Goal: Task Accomplishment & Management: Use online tool/utility

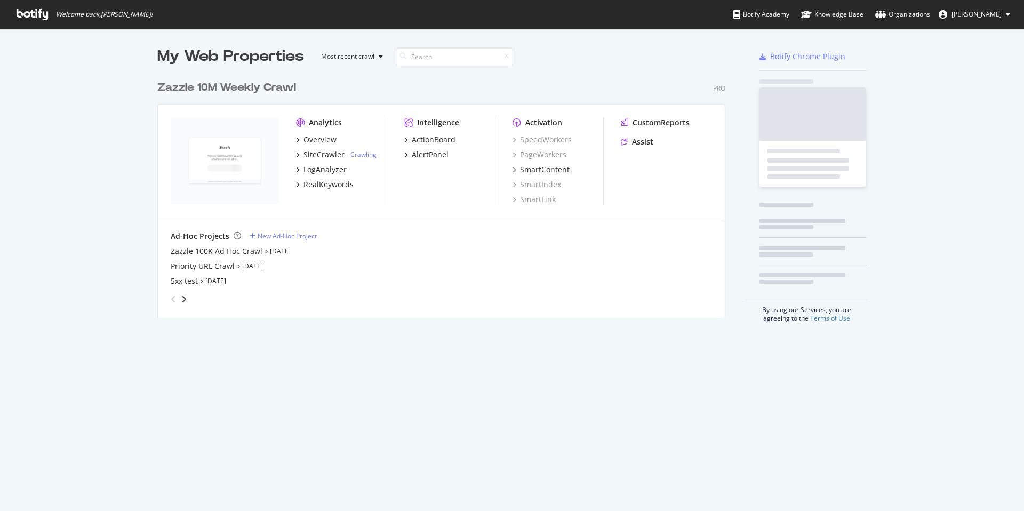
scroll to position [511, 1024]
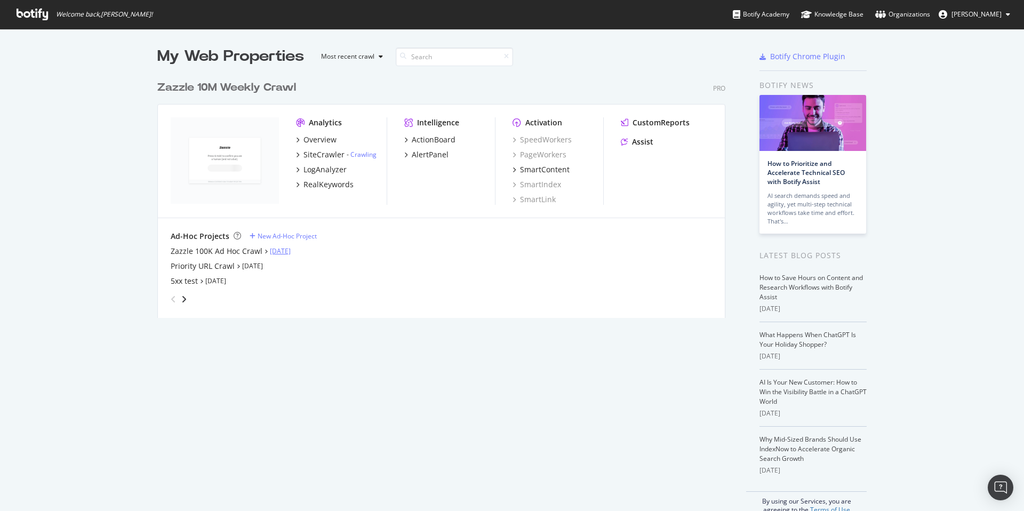
click at [291, 248] on link "[DATE]" at bounding box center [280, 250] width 21 height 9
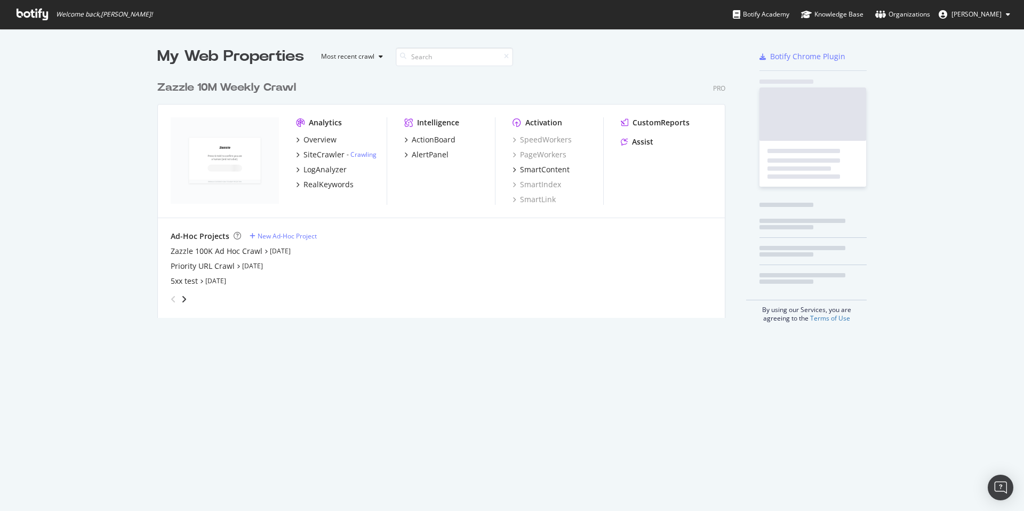
scroll to position [511, 1024]
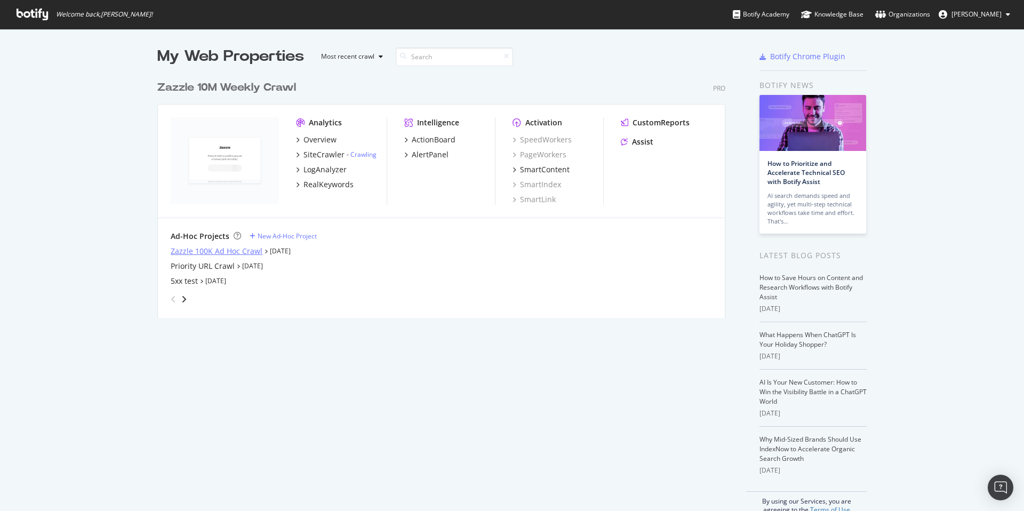
click at [249, 249] on div "Zazzle 100K Ad Hoc Crawl" at bounding box center [217, 251] width 92 height 11
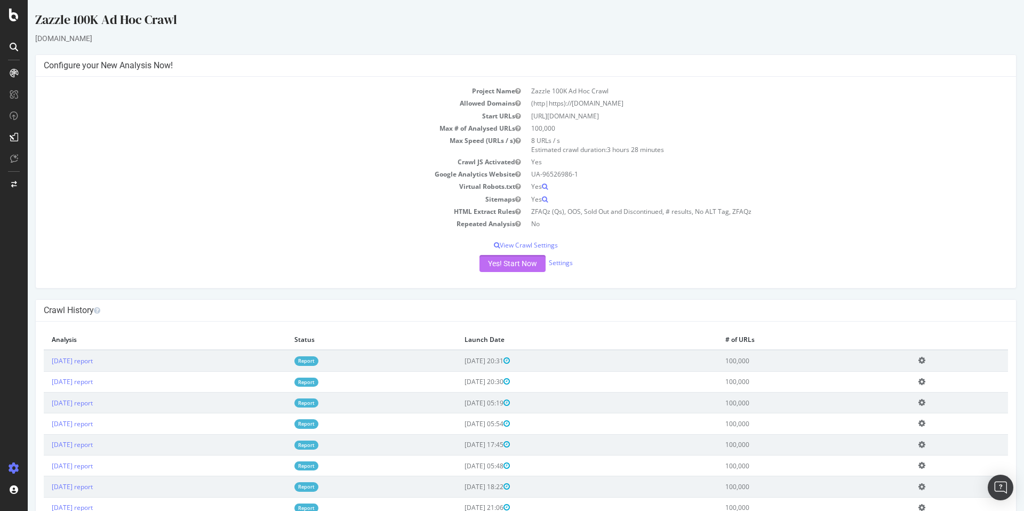
click at [534, 266] on button "Yes! Start Now" at bounding box center [513, 263] width 66 height 17
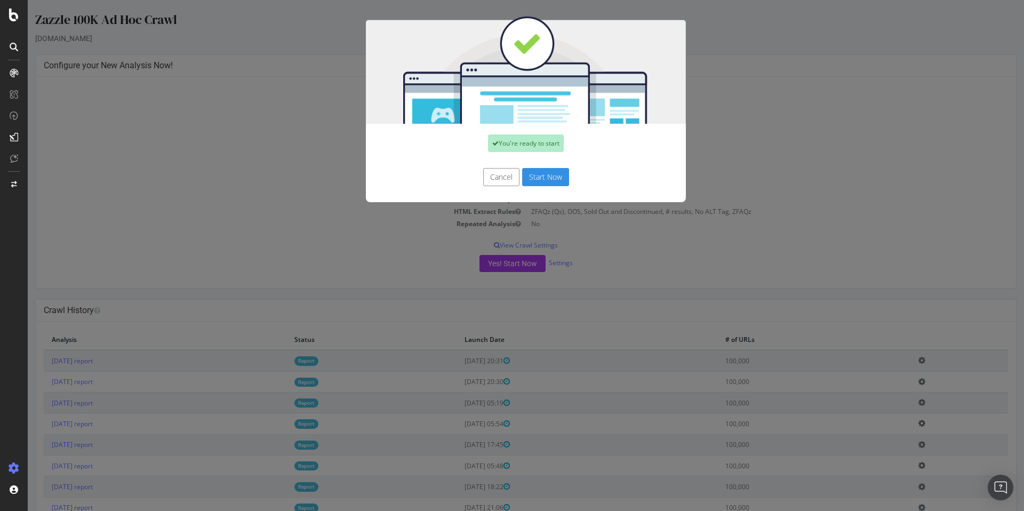
click at [559, 178] on button "Start Now" at bounding box center [545, 177] width 47 height 18
click at [559, 178] on div "Cancel Start Now" at bounding box center [526, 177] width 304 height 18
